Goal: Transaction & Acquisition: Register for event/course

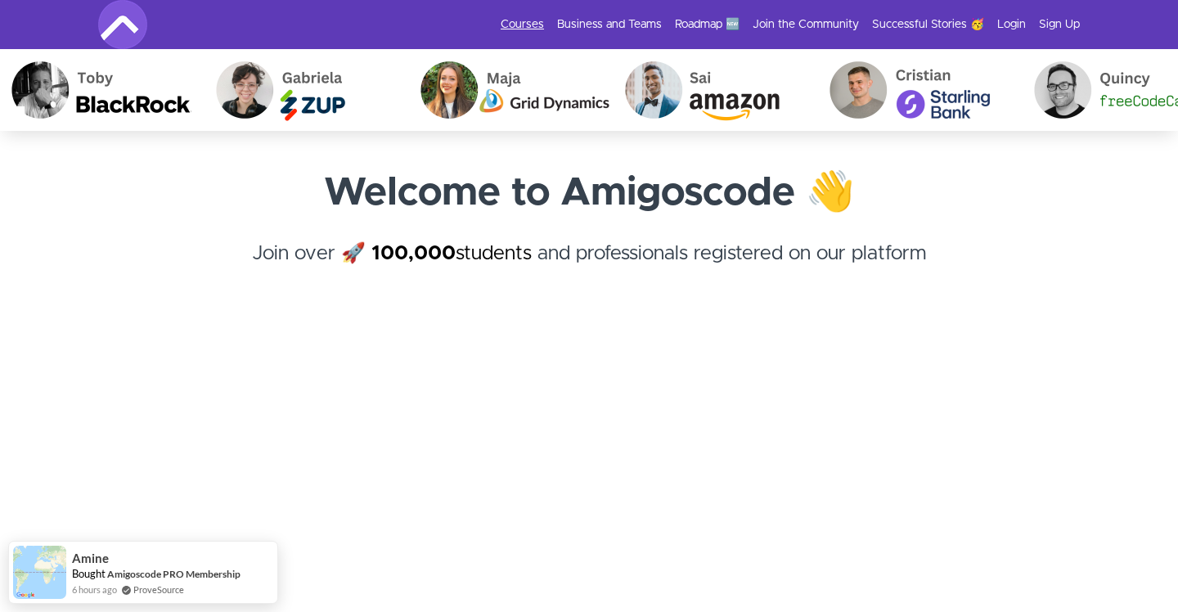
click at [520, 19] on link "Courses" at bounding box center [522, 24] width 43 height 16
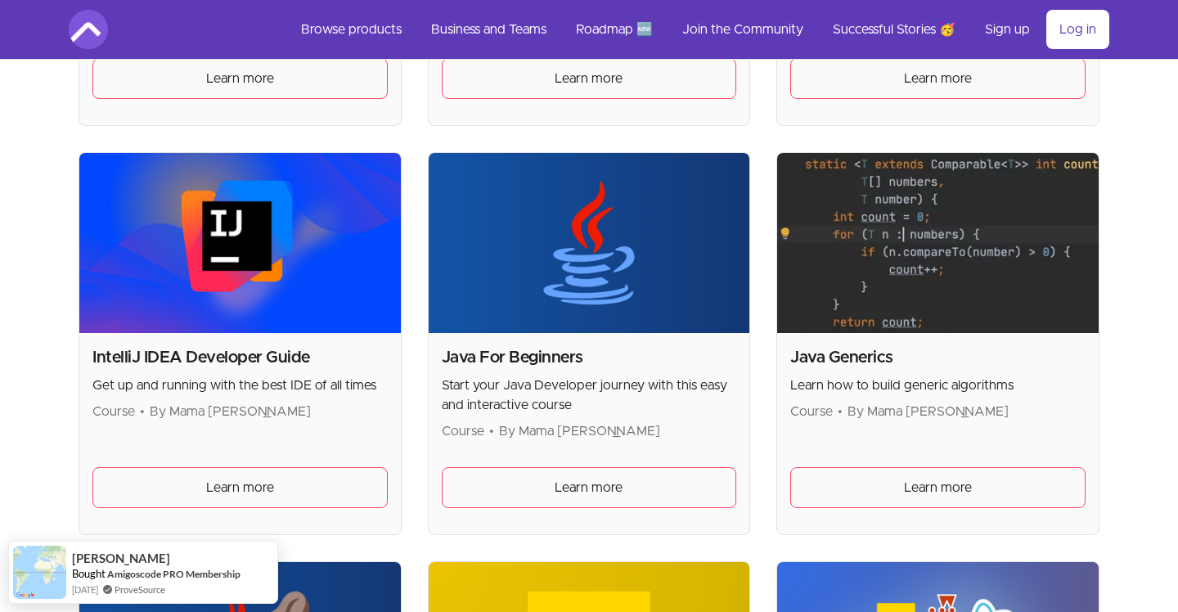
scroll to position [1493, 0]
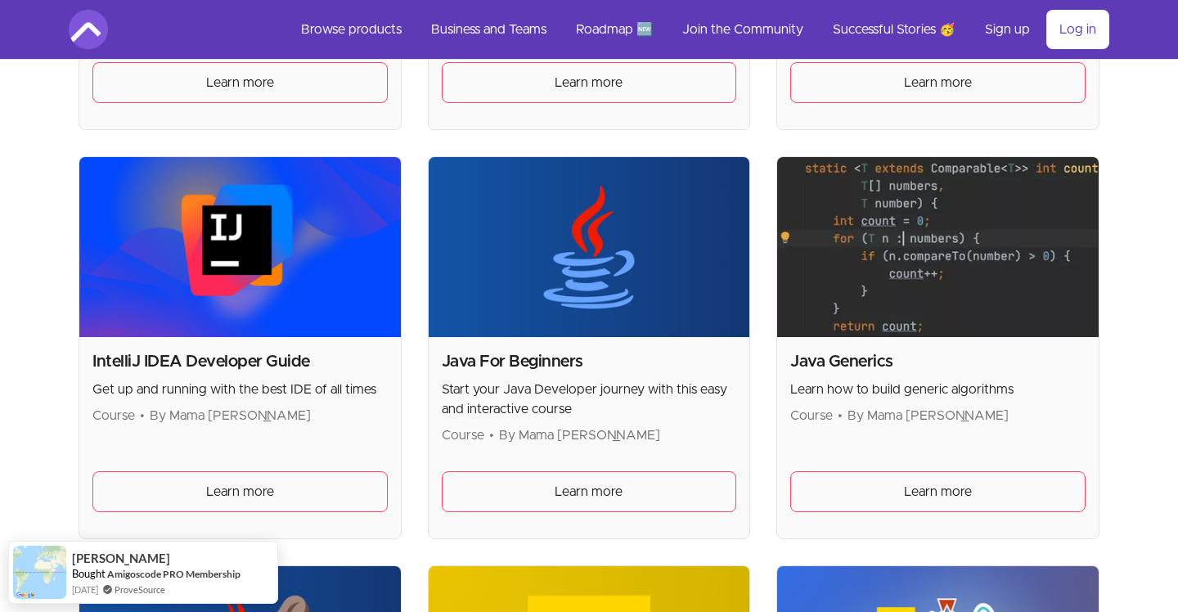
click at [514, 360] on h2 "Java For Beginners" at bounding box center [589, 361] width 295 height 23
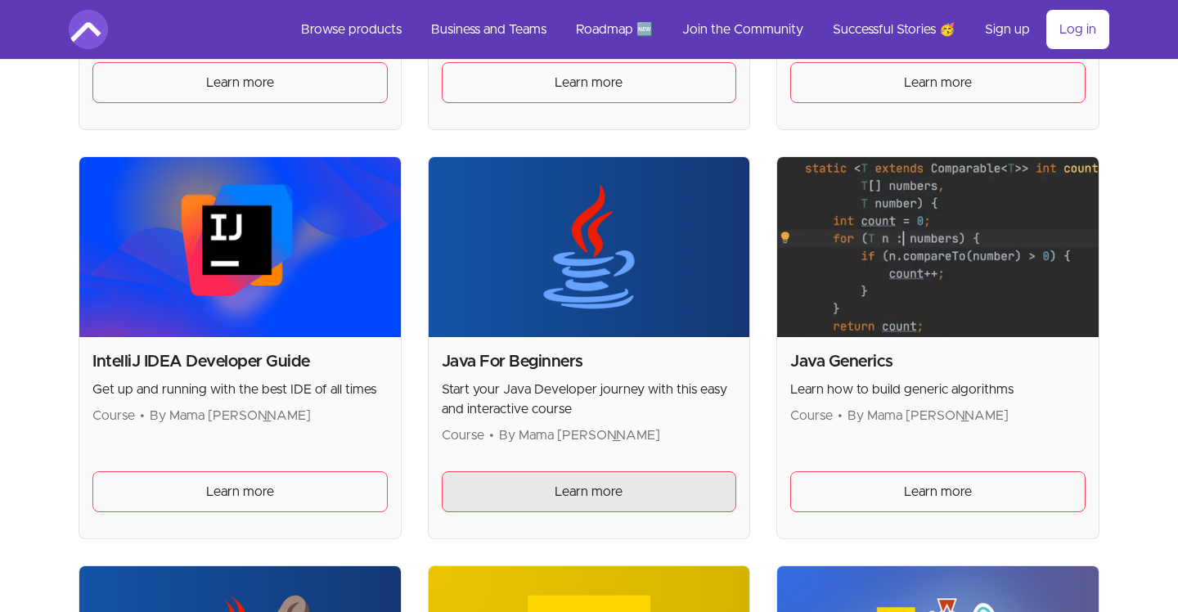
click at [538, 492] on link "Learn more" at bounding box center [589, 491] width 295 height 41
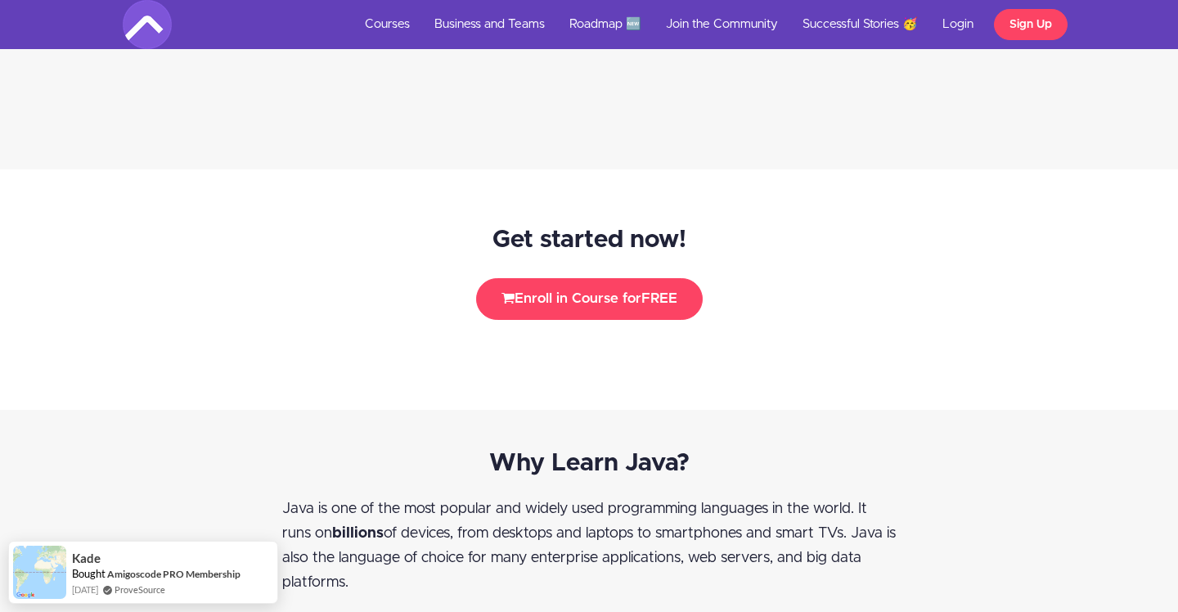
scroll to position [2126, 0]
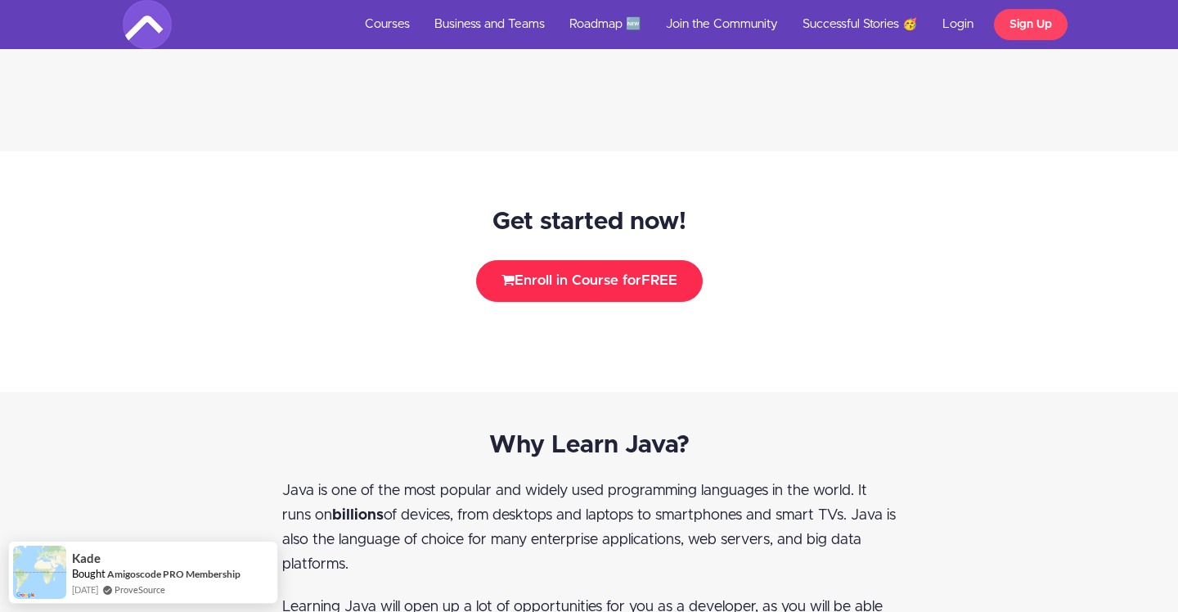
click at [588, 289] on button "Enroll in Course for FREE" at bounding box center [589, 280] width 227 height 41
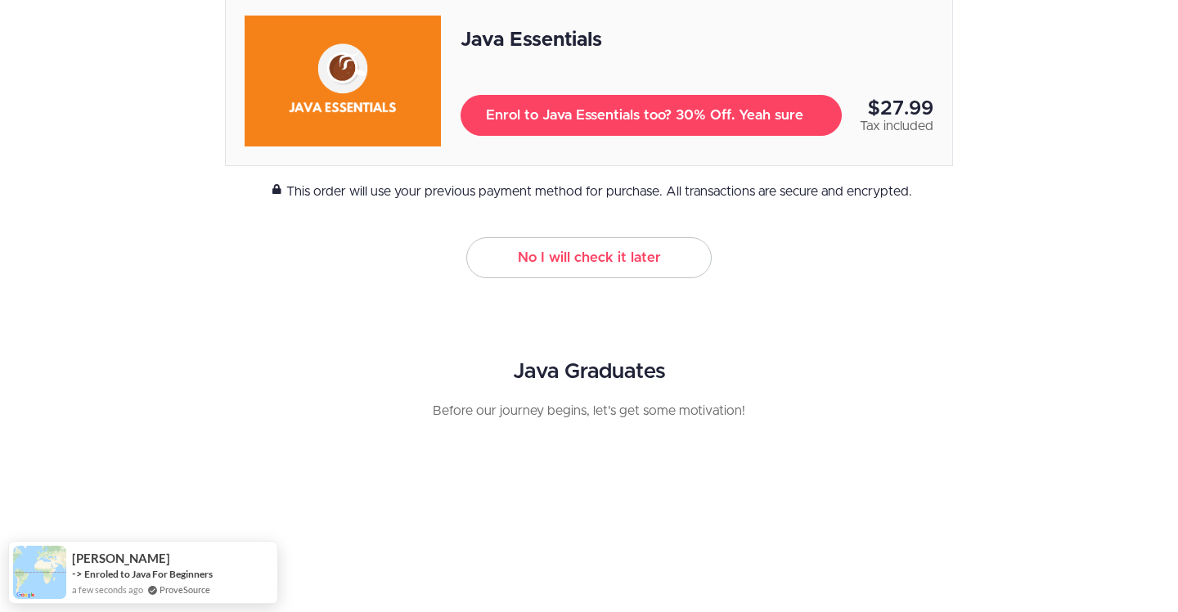
scroll to position [312, 0]
click at [661, 246] on link "No I will check it later" at bounding box center [588, 256] width 245 height 41
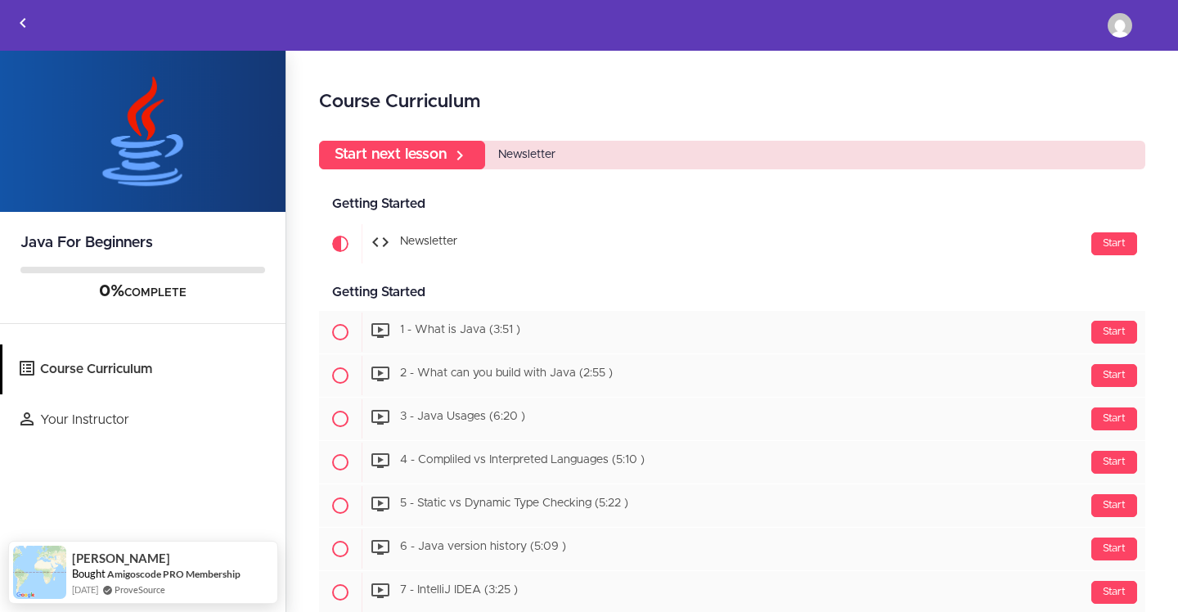
scroll to position [43, 0]
